Goal: Task Accomplishment & Management: Use online tool/utility

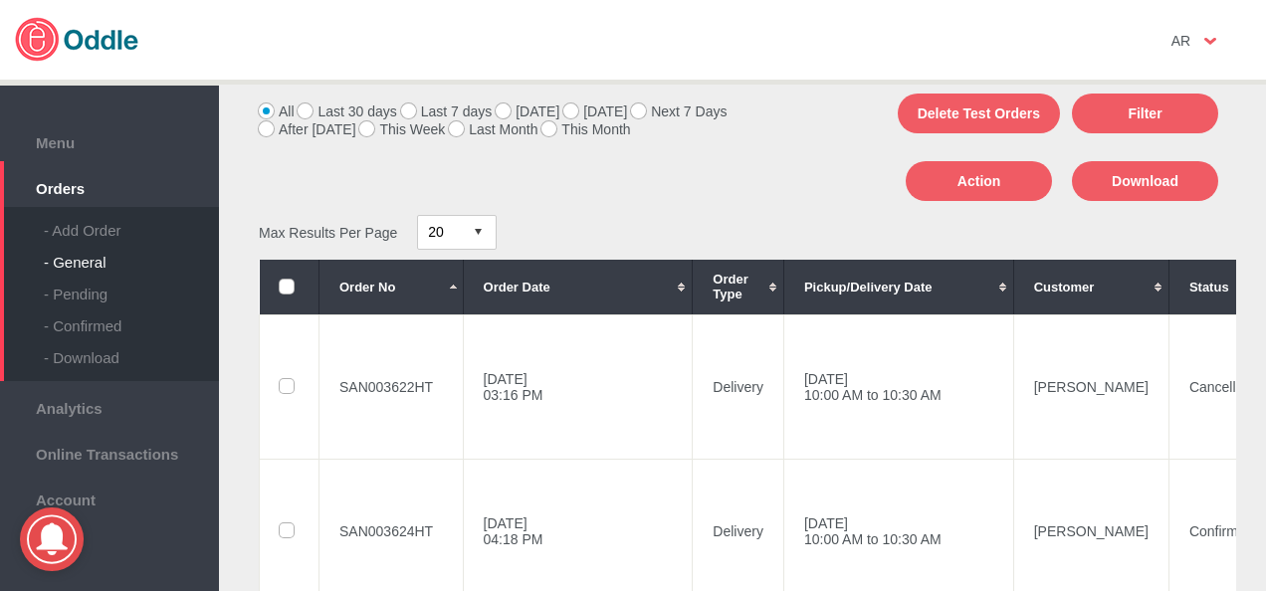
scroll to position [102, 0]
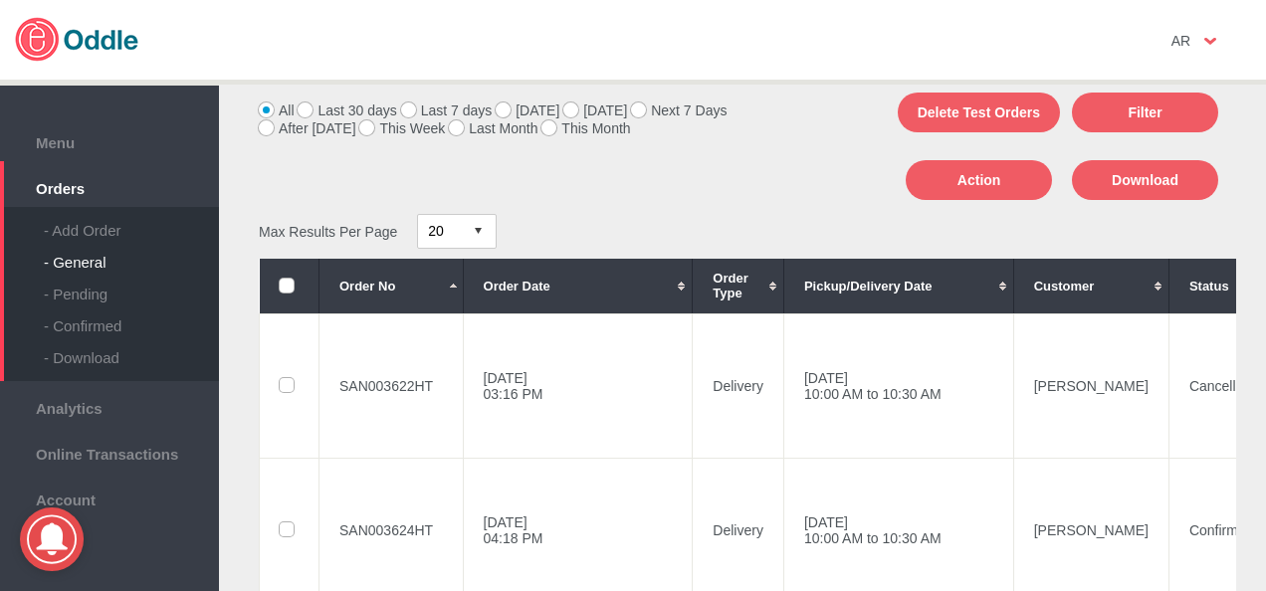
click at [570, 109] on label "[DATE]" at bounding box center [596, 111] width 64 height 16
click at [0, 0] on input "[DATE]" at bounding box center [0, 0] width 0 height 0
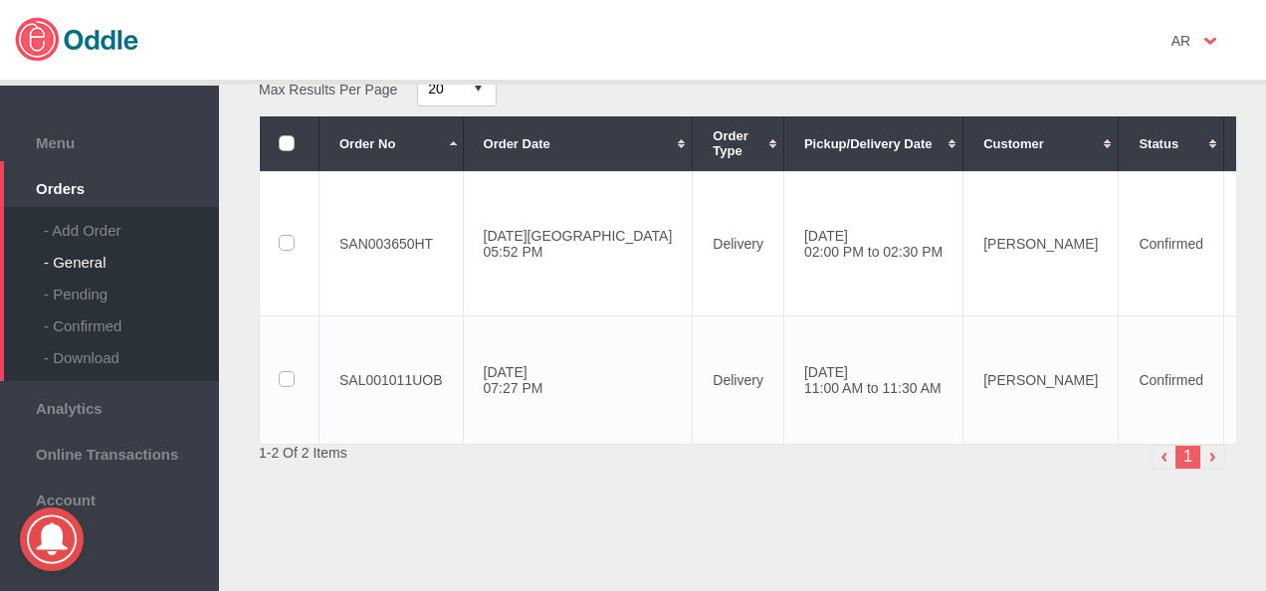
scroll to position [245, 0]
click at [693, 390] on td "Delivery" at bounding box center [739, 379] width 92 height 128
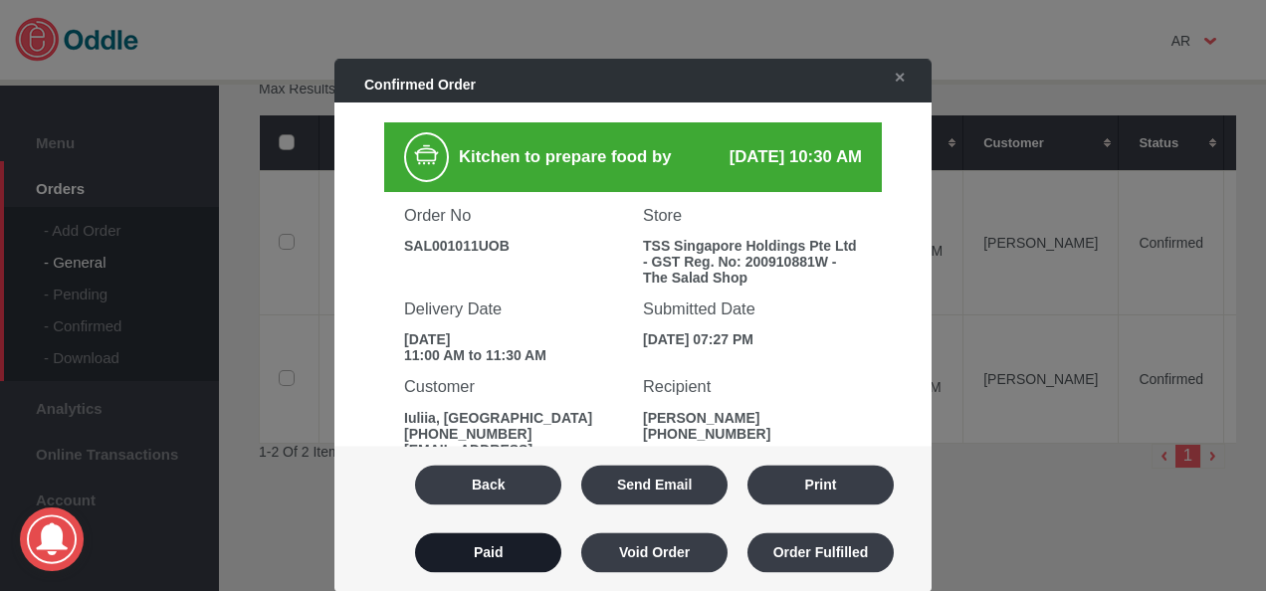
click at [467, 562] on button "Paid" at bounding box center [488, 554] width 146 height 40
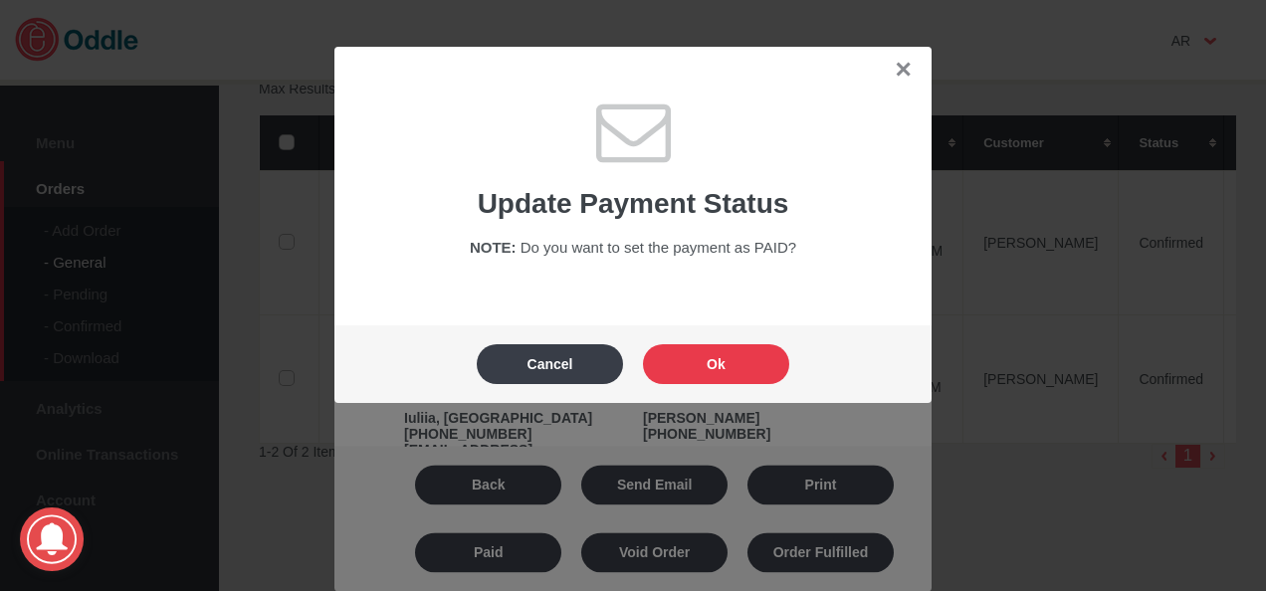
click at [689, 352] on button "Ok" at bounding box center [716, 364] width 146 height 40
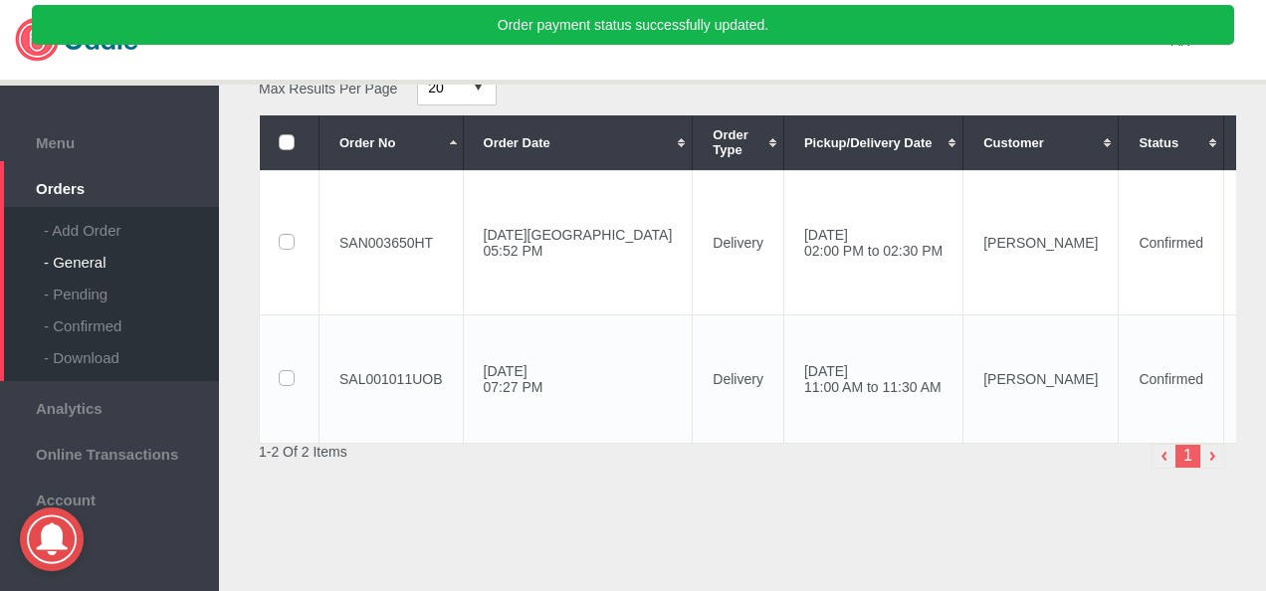
click at [571, 364] on td "[DATE] 07:27 PM" at bounding box center [578, 379] width 230 height 128
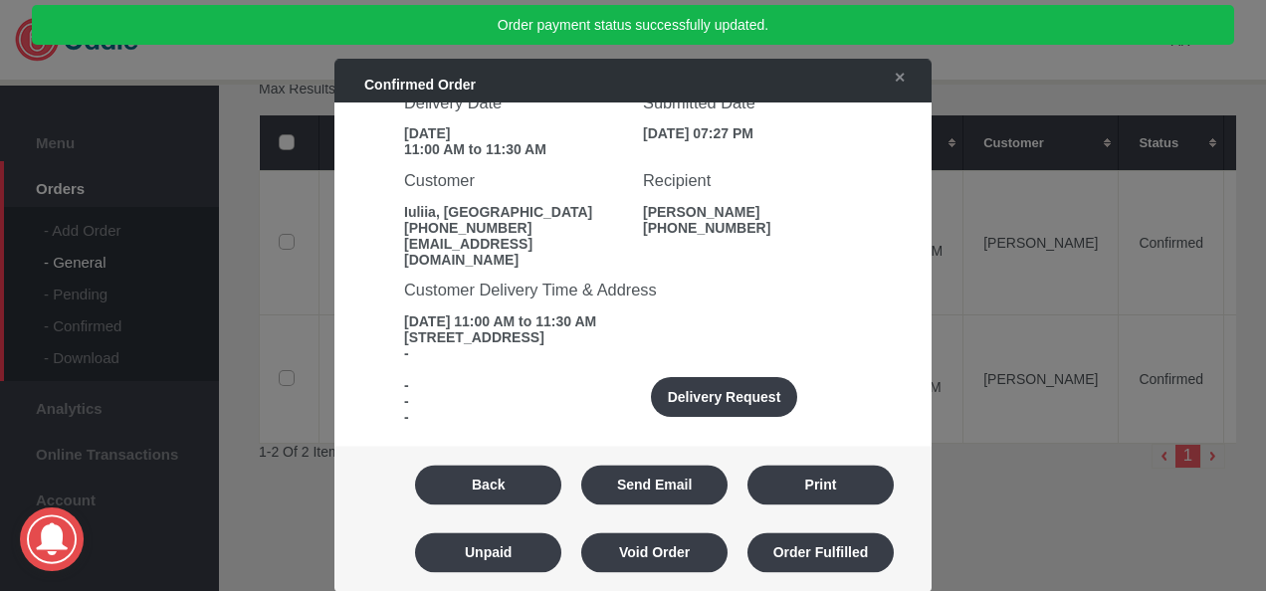
scroll to position [207, 0]
click at [699, 387] on button "Delivery Request" at bounding box center [724, 396] width 146 height 40
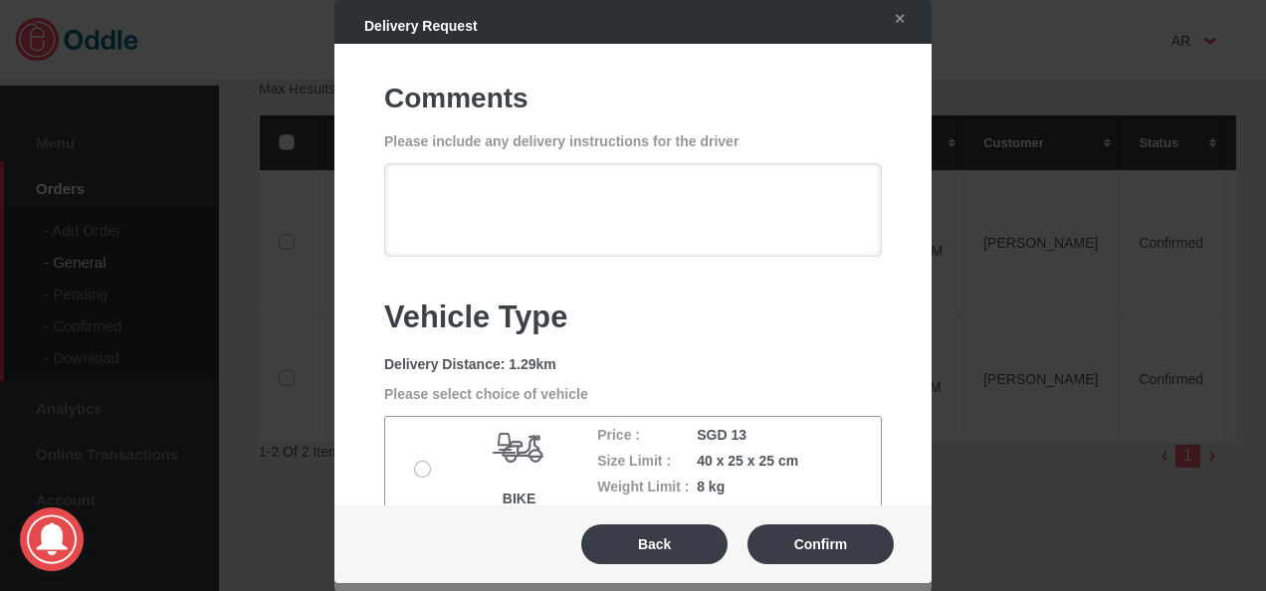
click at [426, 467] on label at bounding box center [425, 470] width 20 height 16
click at [0, 0] on input "radio" at bounding box center [0, 0] width 0 height 0
click at [791, 542] on button "Confirm" at bounding box center [821, 545] width 146 height 40
type textarea "Can do a quick parking at [GEOGRAPHIC_DATA]. We are just beside this street, fa…"
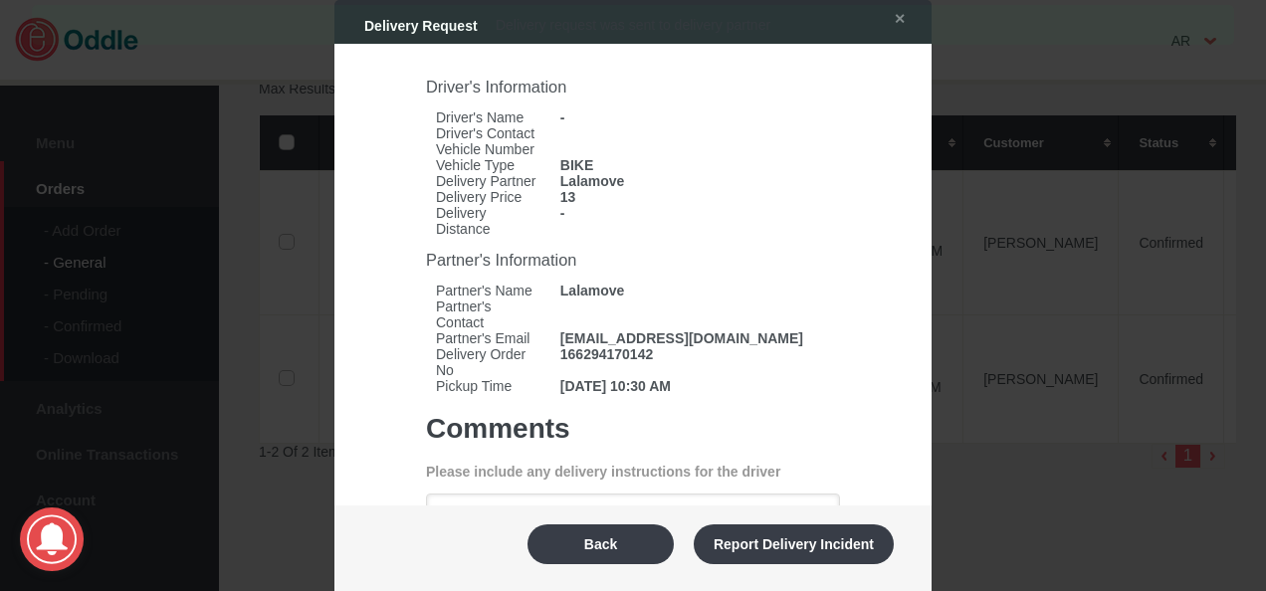
scroll to position [167, 0]
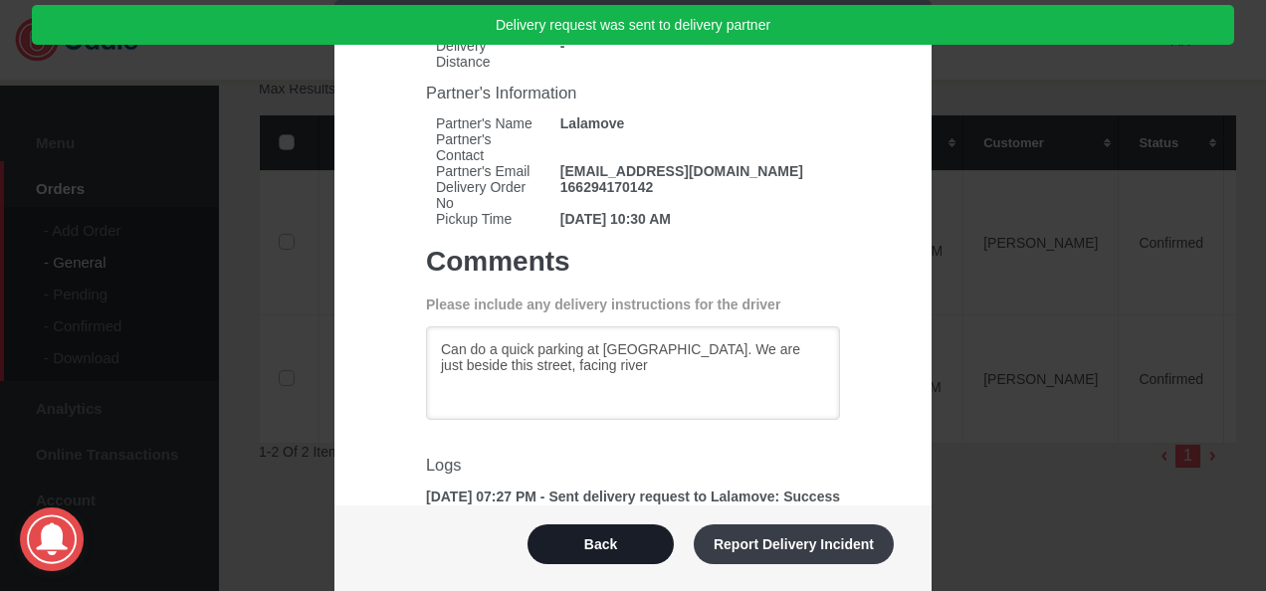
click at [635, 539] on button "Back" at bounding box center [601, 545] width 146 height 40
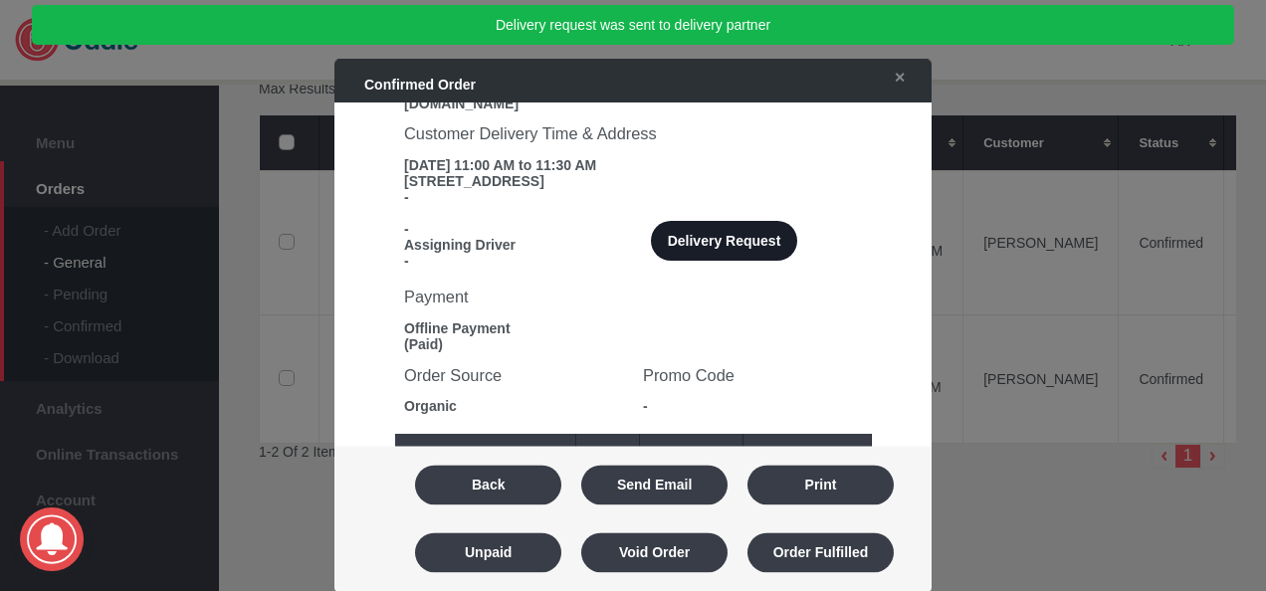
scroll to position [585, 0]
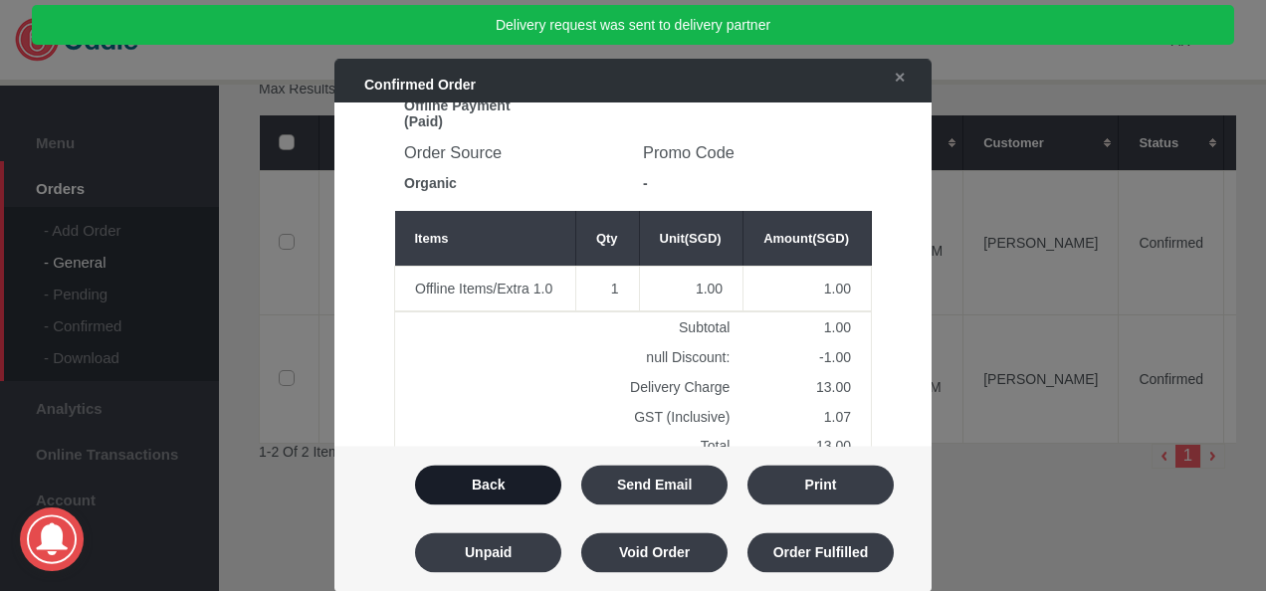
click at [523, 492] on button "Back" at bounding box center [488, 486] width 146 height 40
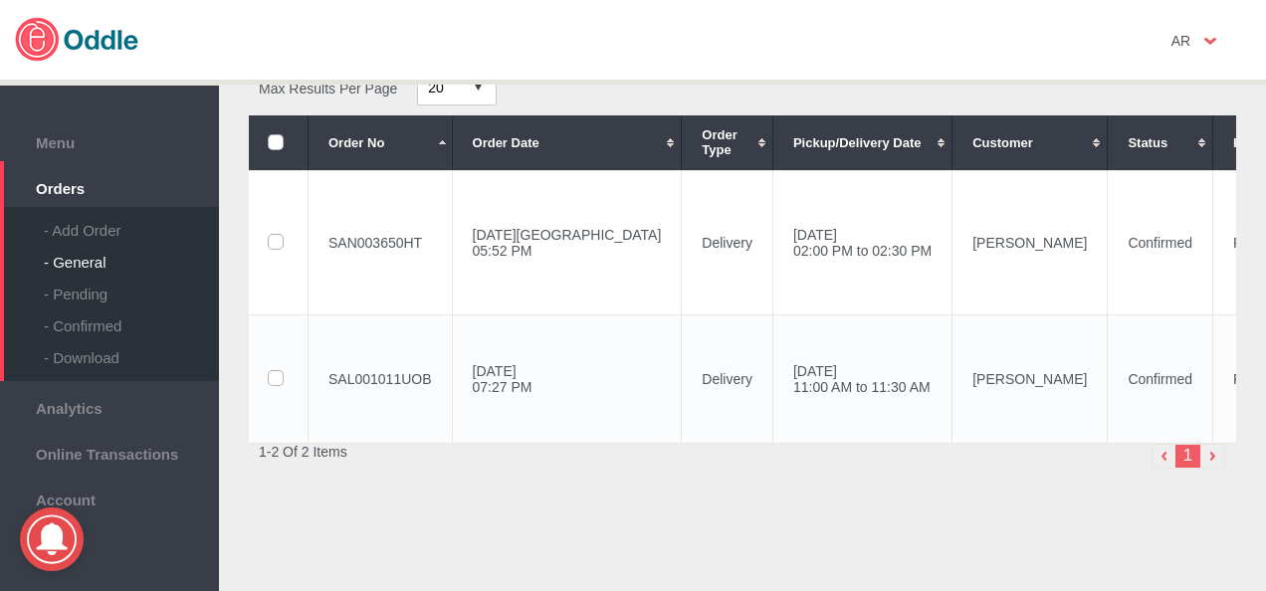
scroll to position [0, 0]
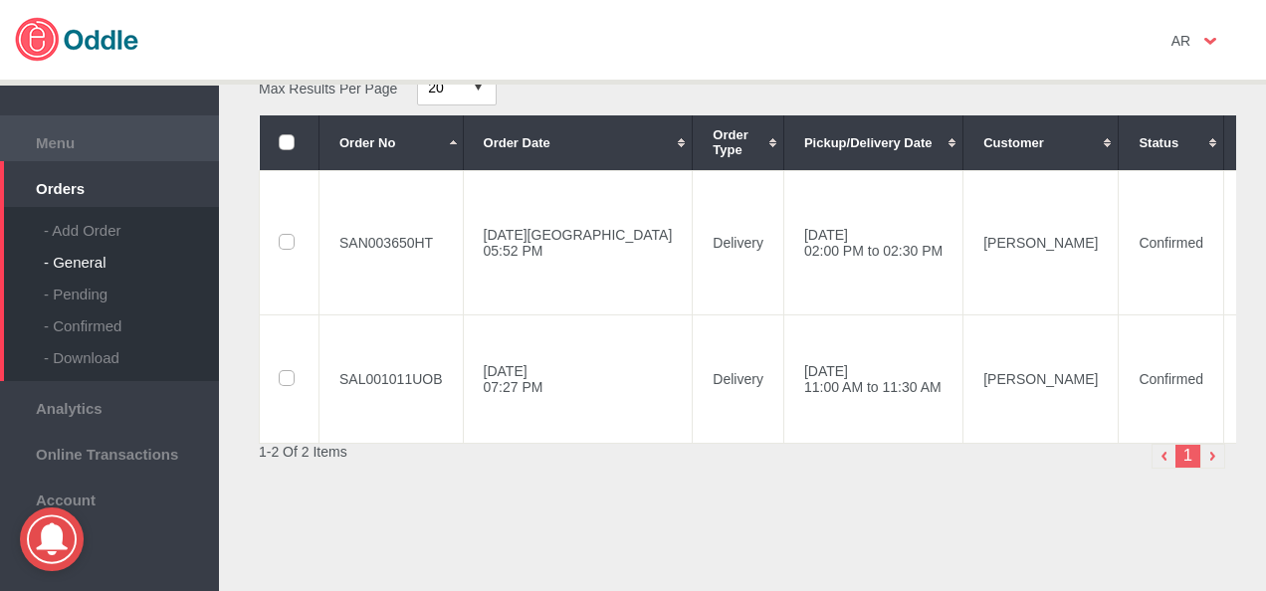
click at [88, 153] on li "Menu" at bounding box center [109, 138] width 219 height 46
